Goal: Check status: Check status

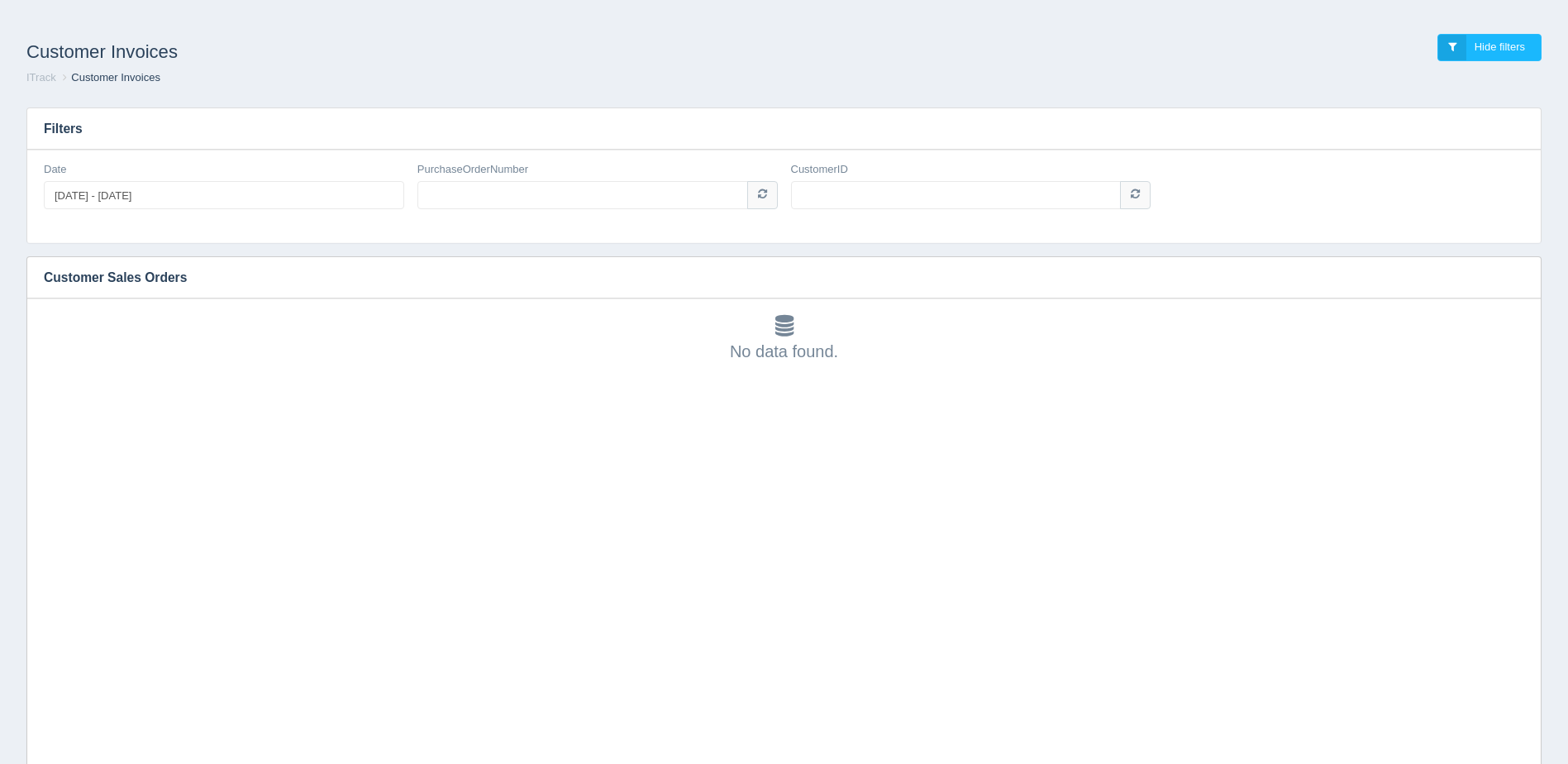
click at [547, 210] on div "PurchaseOrderNumber" at bounding box center [598, 192] width 374 height 61
click at [546, 204] on input "PurchaseOrderNumber" at bounding box center [582, 195] width 331 height 28
paste input "pa103054582"
type input "pa103054582"
click at [843, 190] on input "CustomerID" at bounding box center [956, 195] width 331 height 28
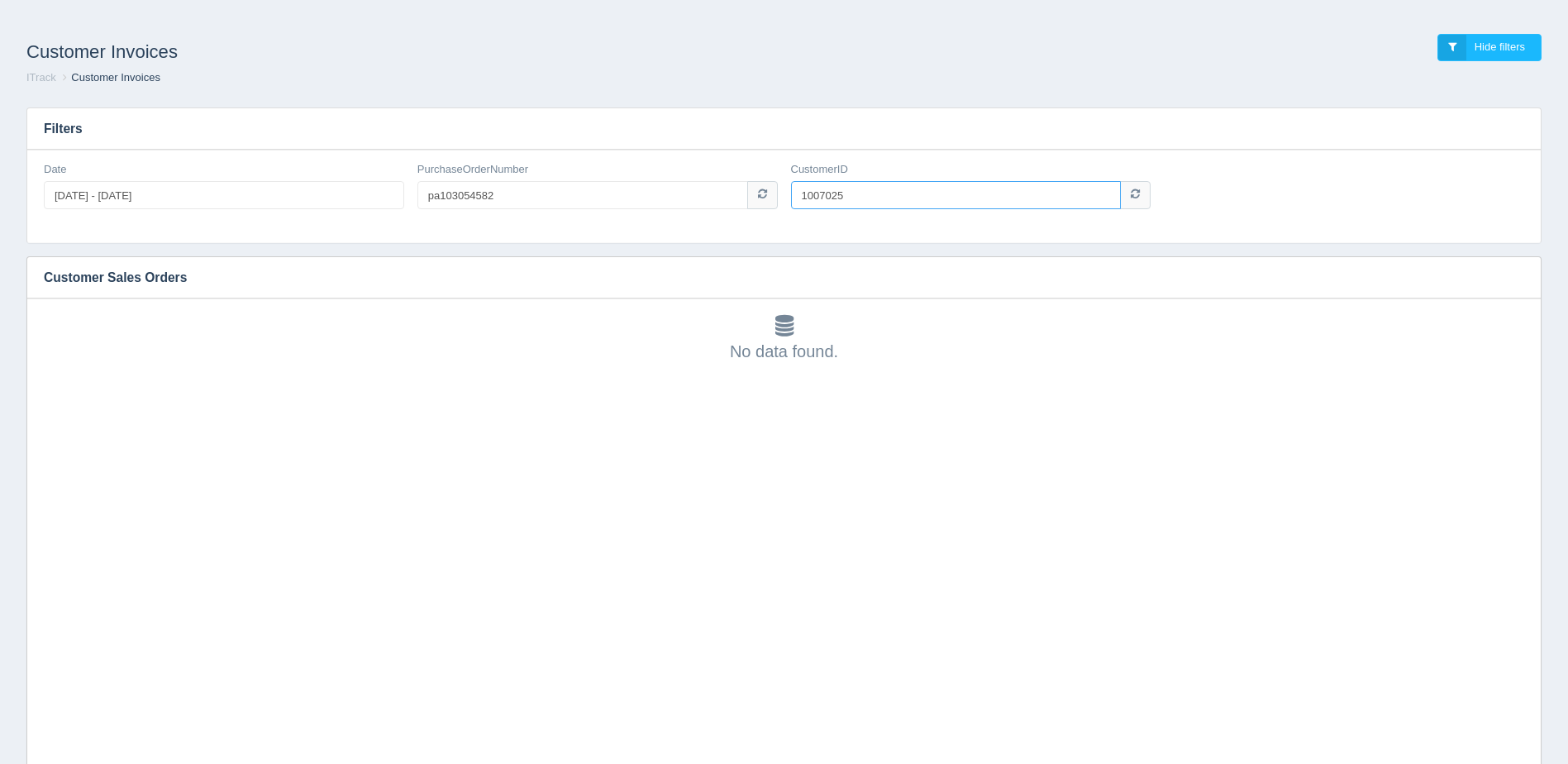
type input "1007025"
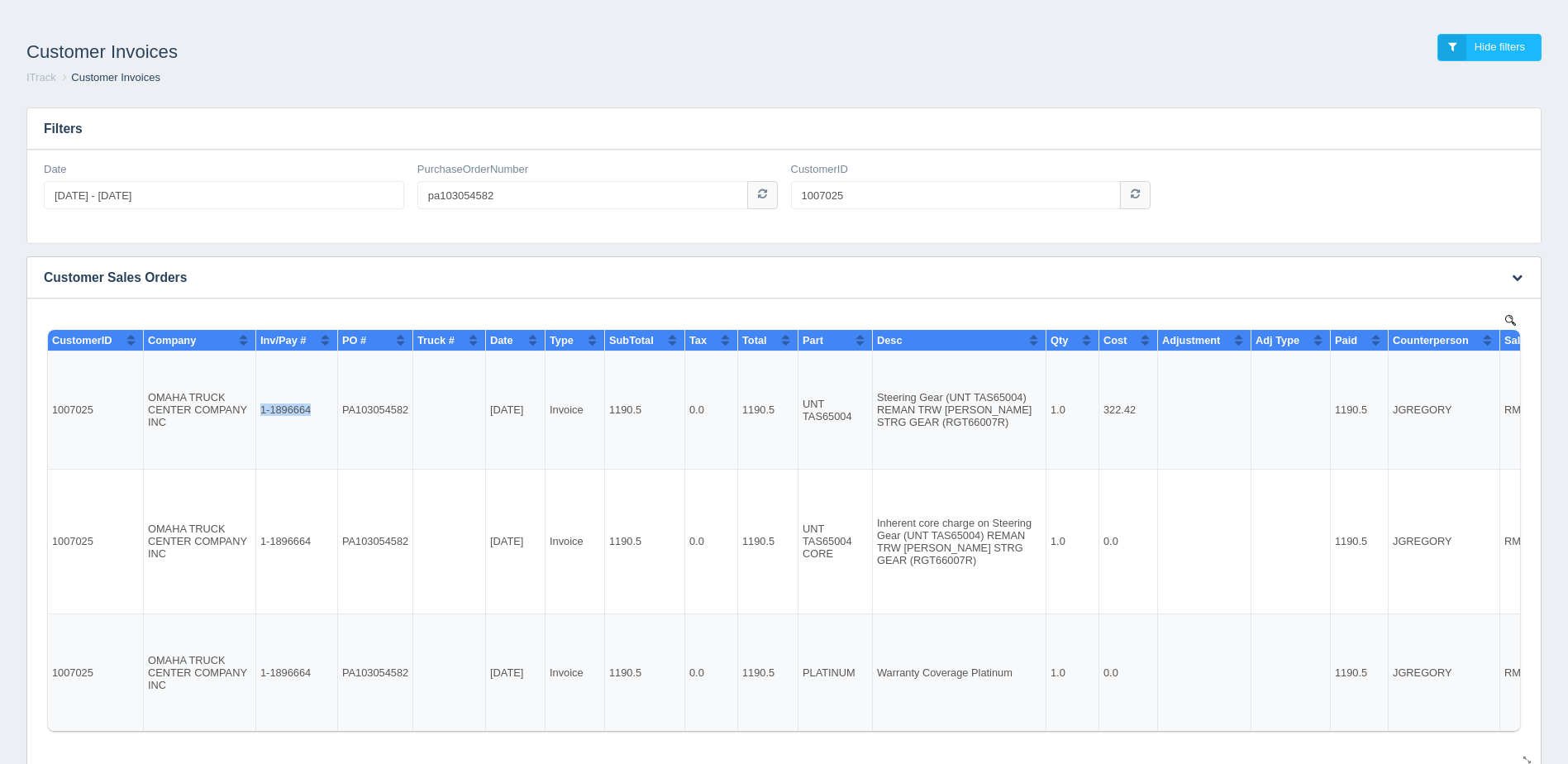
drag, startPoint x: 313, startPoint y: 411, endPoint x: 263, endPoint y: 414, distance: 50.1
click at [263, 414] on td "1-1896664" at bounding box center [297, 410] width 82 height 119
drag, startPoint x: 263, startPoint y: 414, endPoint x: 272, endPoint y: 411, distance: 9.5
copy td "1-1896664"
